Goal: Information Seeking & Learning: Learn about a topic

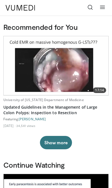
click at [62, 140] on button "Show more" at bounding box center [56, 142] width 32 height 13
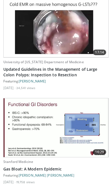
scroll to position [38, 0]
click at [75, 134] on img at bounding box center [56, 127] width 105 height 59
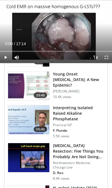
scroll to position [767, 0]
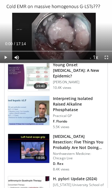
click at [65, 113] on div "Interpreting Isolated Raised Alkaline Phosphatase Practical GP F. Florido 5.5K …" at bounding box center [78, 112] width 51 height 33
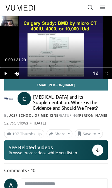
click at [102, 7] on icon at bounding box center [103, 7] width 6 height 6
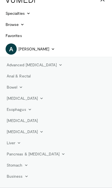
scroll to position [8, 0]
click at [42, 153] on link "Pancreas & [MEDICAL_DATA]" at bounding box center [35, 153] width 65 height 11
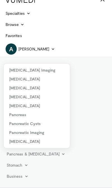
click at [22, 78] on link "[MEDICAL_DATA]" at bounding box center [37, 79] width 66 height 9
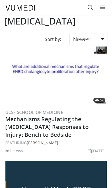
click at [106, 4] on link at bounding box center [102, 7] width 11 height 11
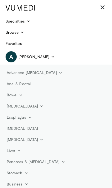
click at [41, 164] on link "Pancreas & [MEDICAL_DATA]" at bounding box center [35, 161] width 65 height 11
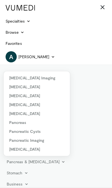
click at [34, 131] on link "Pancreatic Cysts" at bounding box center [37, 131] width 66 height 9
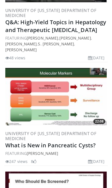
scroll to position [208, 0]
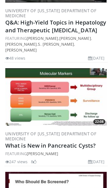
click at [67, 95] on img at bounding box center [55, 96] width 101 height 57
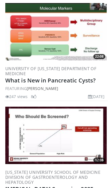
scroll to position [275, 0]
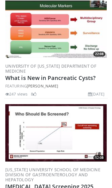
click at [59, 139] on img at bounding box center [55, 132] width 101 height 57
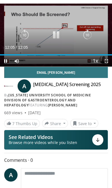
scroll to position [91, 0]
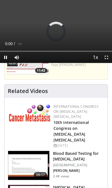
scroll to position [356, 0]
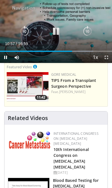
click at [21, 34] on icon "Video Player" at bounding box center [24, 31] width 11 height 11
click at [25, 27] on icon "Video Player" at bounding box center [24, 31] width 11 height 11
click at [23, 30] on icon "Video Player" at bounding box center [24, 31] width 11 height 11
